Goal: Navigation & Orientation: Find specific page/section

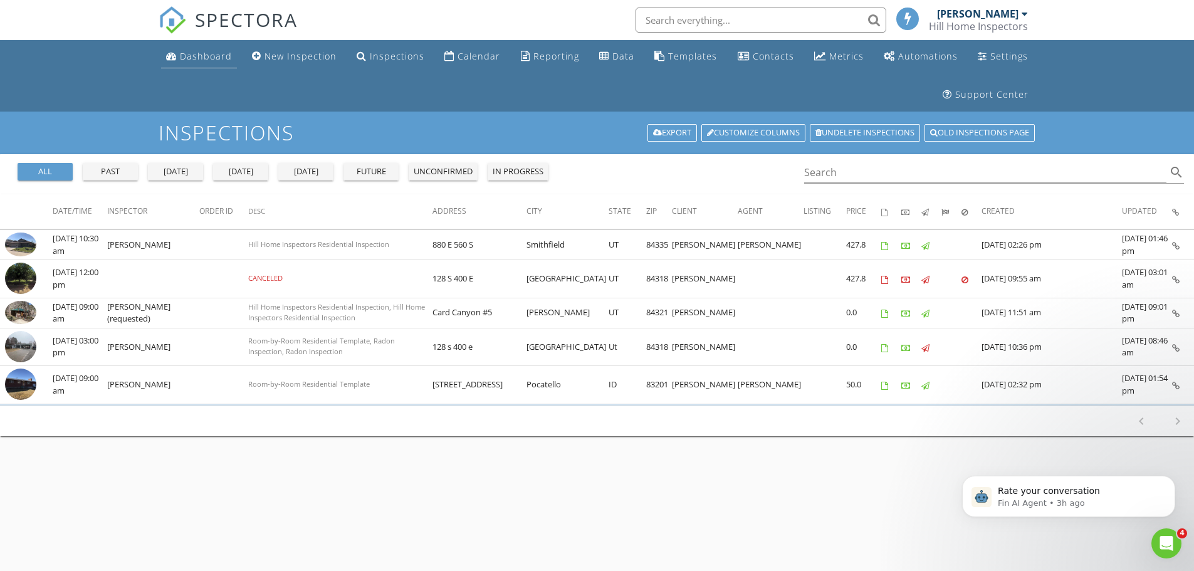
click at [203, 57] on div "Dashboard" at bounding box center [206, 56] width 52 height 12
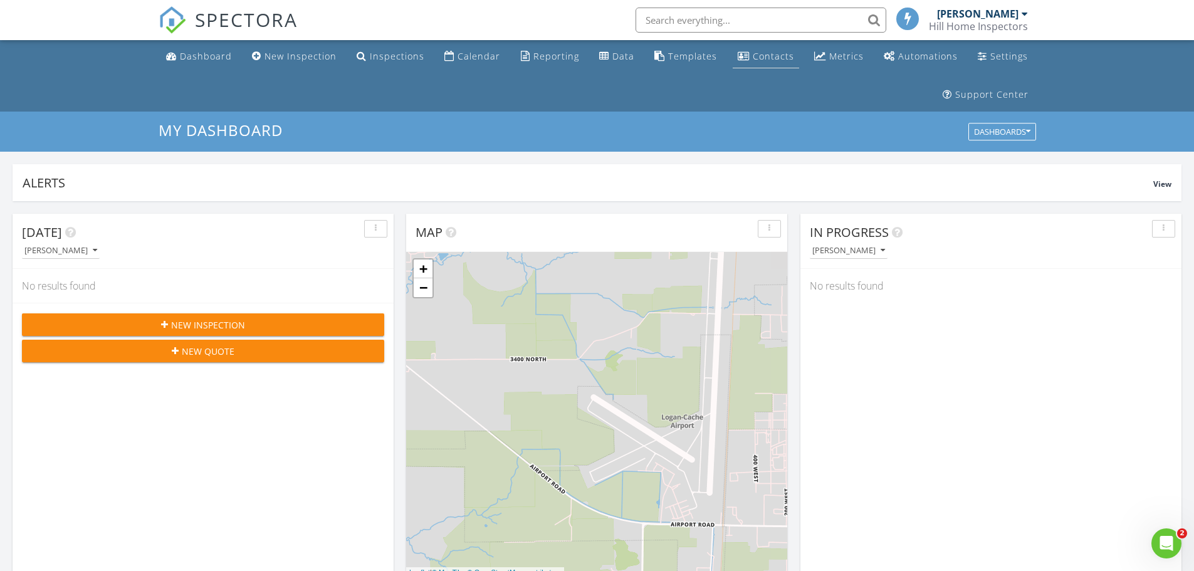
click at [779, 57] on div "Contacts" at bounding box center [773, 56] width 41 height 12
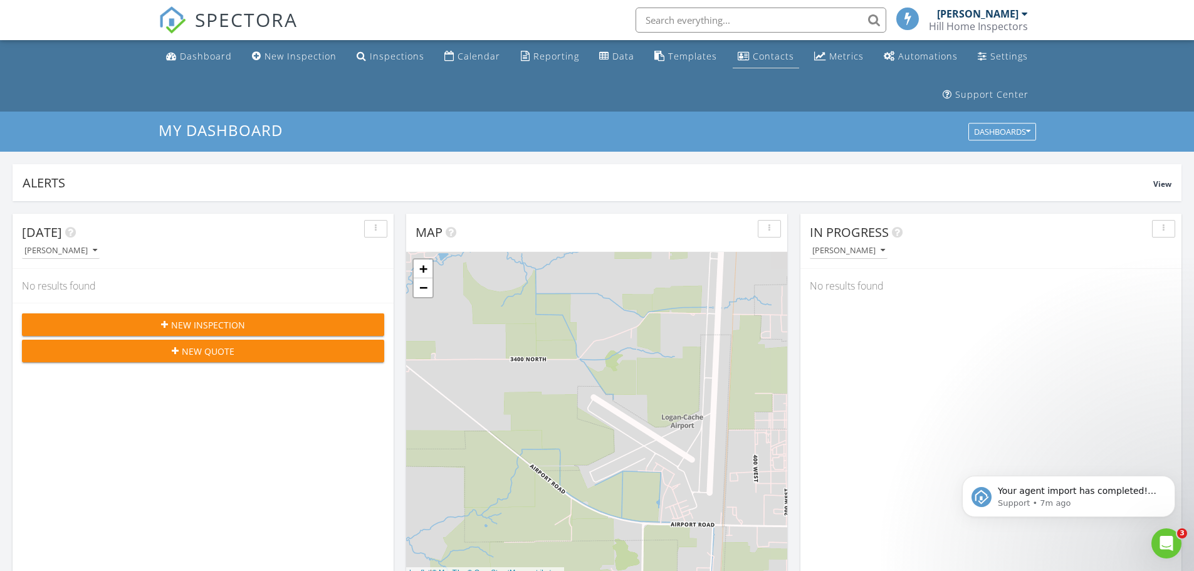
click at [767, 57] on div "Contacts" at bounding box center [773, 56] width 41 height 12
